Goal: Information Seeking & Learning: Check status

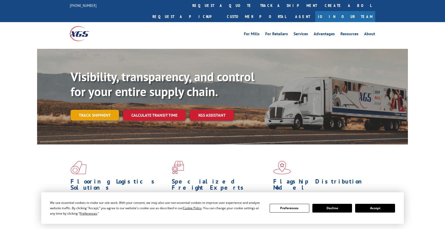
click at [104, 110] on link "Track shipment" at bounding box center [94, 115] width 48 height 11
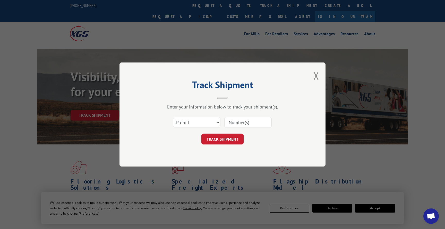
click at [238, 121] on input at bounding box center [247, 122] width 47 height 11
type input "17594605"
click at [227, 137] on button "TRACK SHIPMENT" at bounding box center [222, 139] width 42 height 11
